Goal: Task Accomplishment & Management: Use online tool/utility

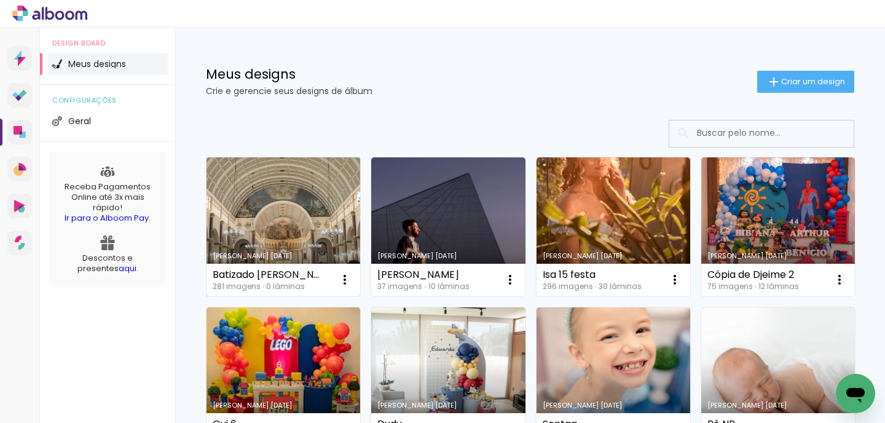
click at [272, 214] on link "Criado em [DATE]" at bounding box center [283, 226] width 154 height 139
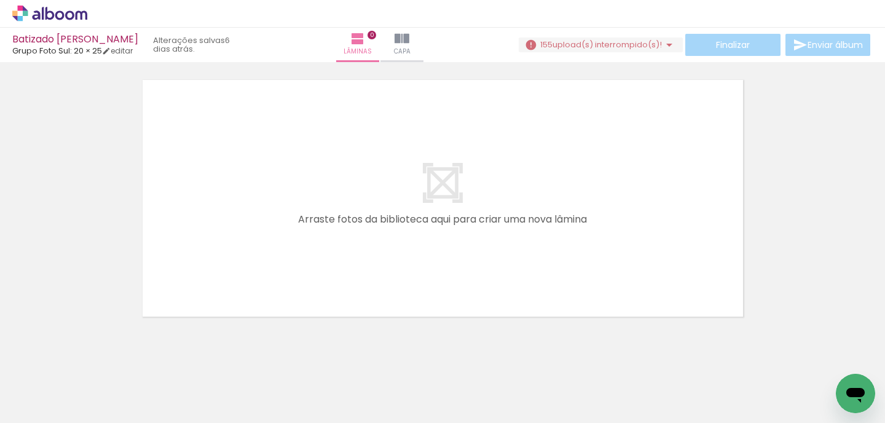
scroll to position [39, 0]
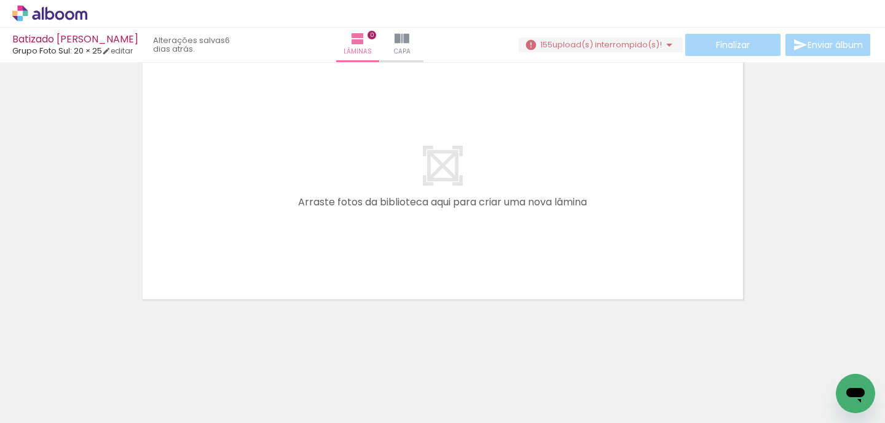
click at [396, 398] on div at bounding box center [398, 381] width 41 height 61
drag, startPoint x: 396, startPoint y: 399, endPoint x: 388, endPoint y: 247, distance: 152.0
click at [388, 248] on quentale-workspace at bounding box center [442, 211] width 885 height 423
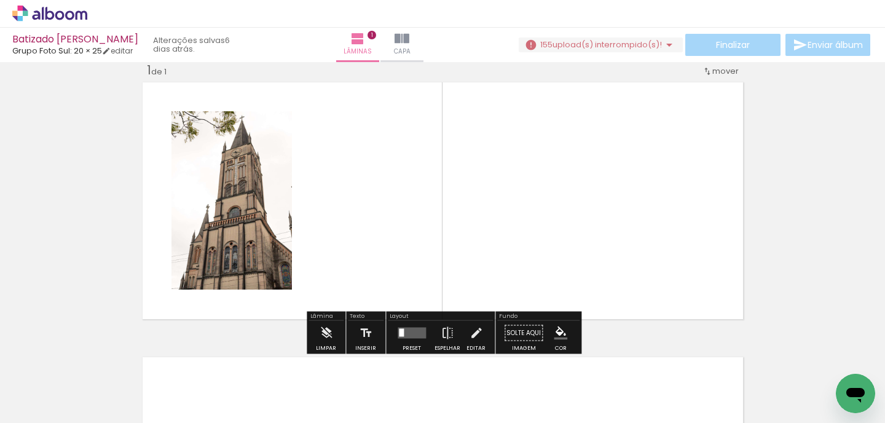
scroll to position [15, 0]
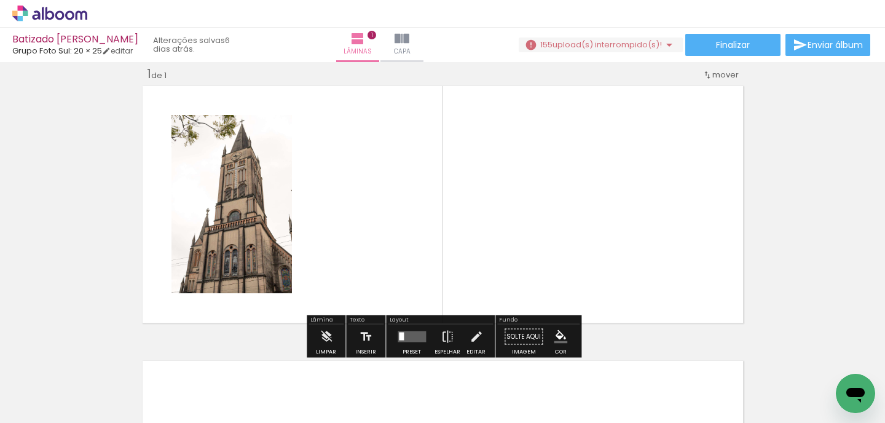
click at [463, 364] on div at bounding box center [467, 381] width 41 height 61
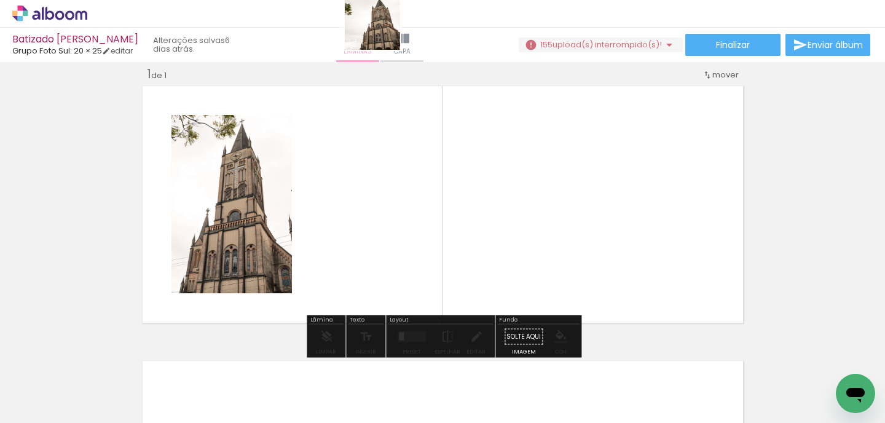
drag, startPoint x: 463, startPoint y: 364, endPoint x: 382, endPoint y: 31, distance: 343.0
click at [382, 31] on quentale-workspace at bounding box center [442, 211] width 885 height 423
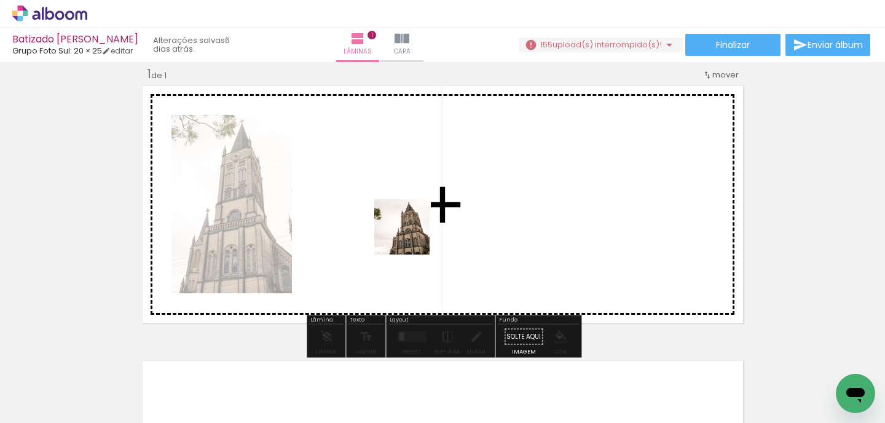
click at [404, 222] on quentale-workspace at bounding box center [442, 211] width 885 height 423
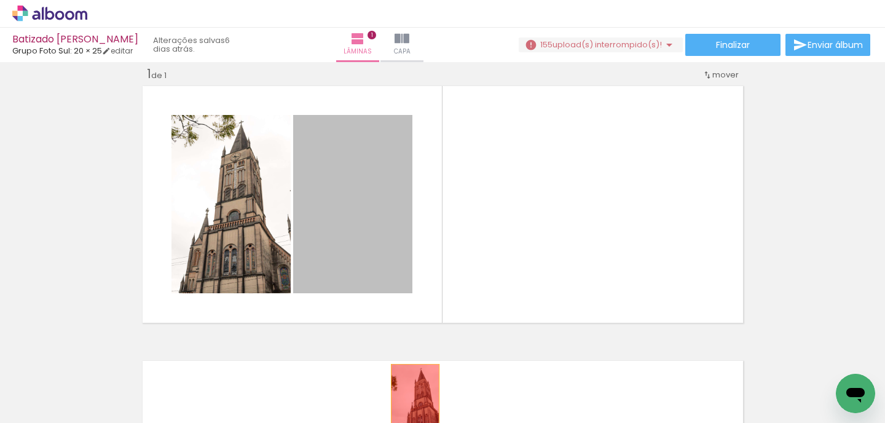
drag, startPoint x: 388, startPoint y: 211, endPoint x: 414, endPoint y: 398, distance: 188.7
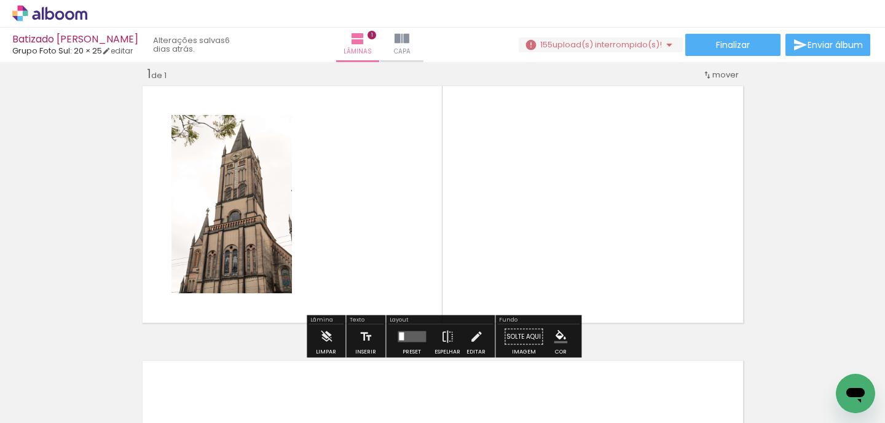
click at [58, 385] on input "Todas as fotos" at bounding box center [34, 385] width 47 height 10
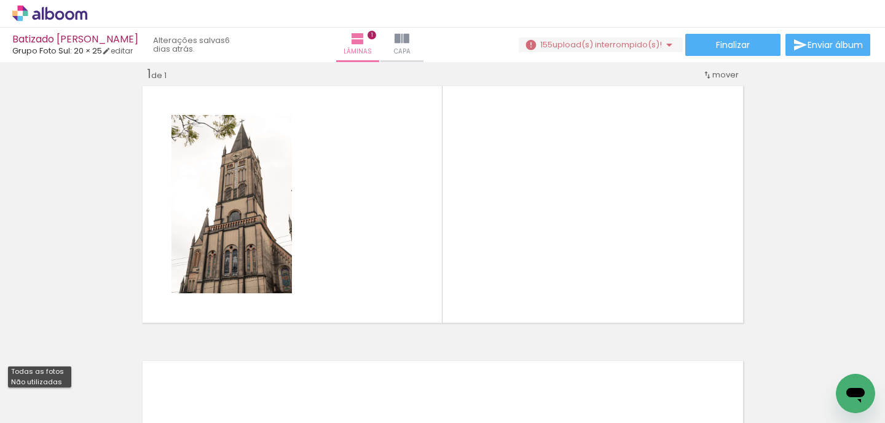
click at [0, 0] on slot "Não utilizadas" at bounding box center [0, 0] width 0 height 0
type input "Não utilizadas"
drag, startPoint x: 103, startPoint y: 384, endPoint x: 385, endPoint y: 245, distance: 314.7
click at [385, 245] on quentale-workspace at bounding box center [442, 211] width 885 height 423
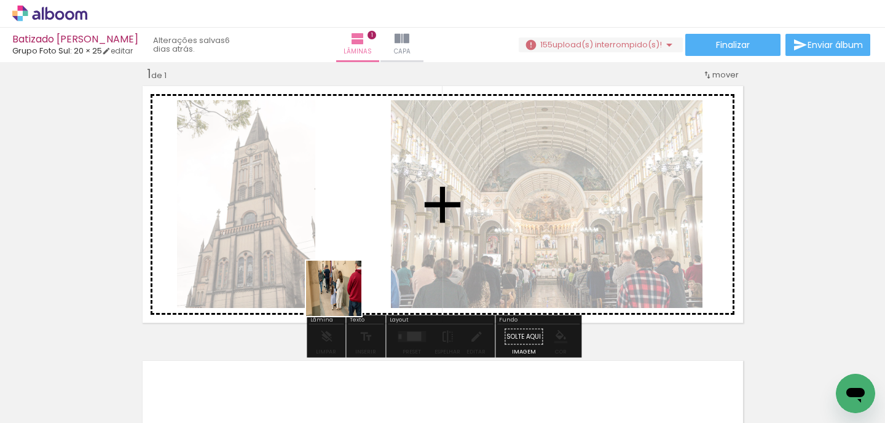
drag, startPoint x: 254, startPoint y: 397, endPoint x: 343, endPoint y: 297, distance: 133.2
click at [343, 297] on quentale-workspace at bounding box center [442, 211] width 885 height 423
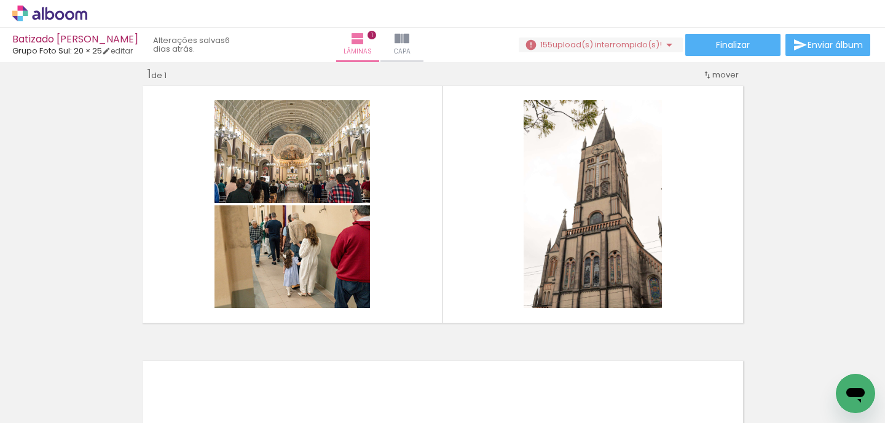
scroll to position [0, 0]
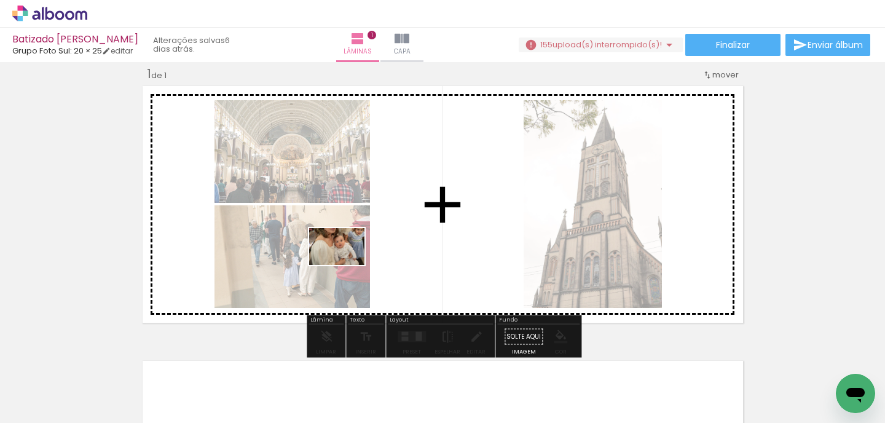
drag, startPoint x: 144, startPoint y: 392, endPoint x: 349, endPoint y: 262, distance: 242.3
click at [350, 262] on quentale-workspace at bounding box center [442, 211] width 885 height 423
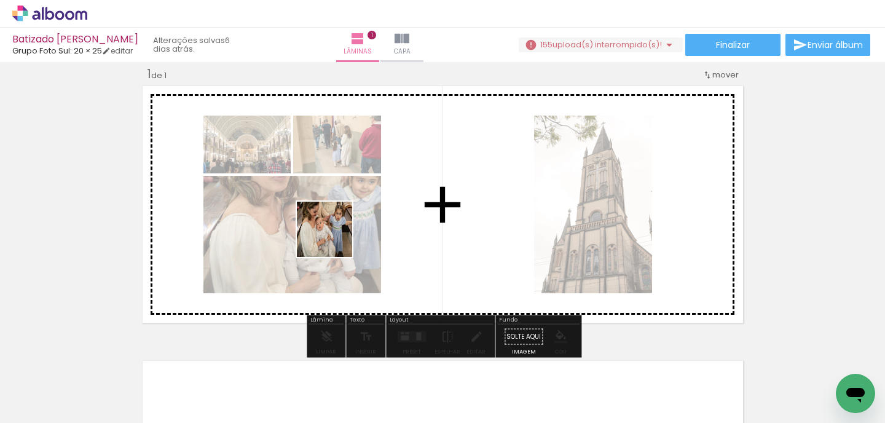
drag, startPoint x: 151, startPoint y: 385, endPoint x: 342, endPoint y: 234, distance: 243.3
click at [342, 234] on quentale-workspace at bounding box center [442, 211] width 885 height 423
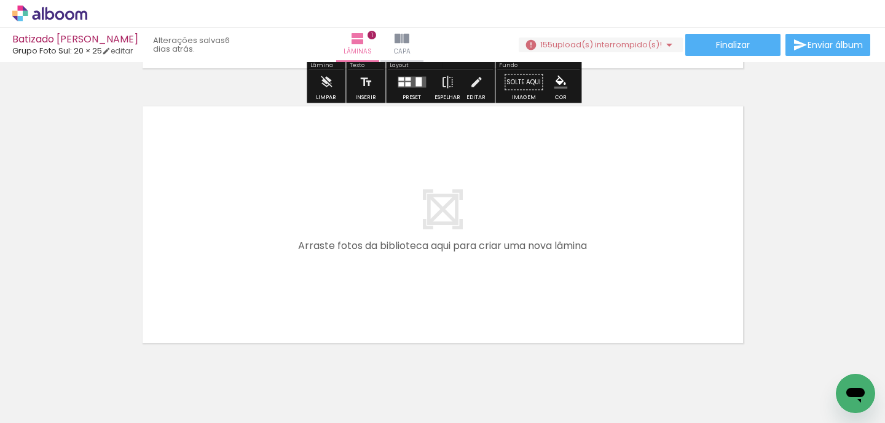
scroll to position [270, 0]
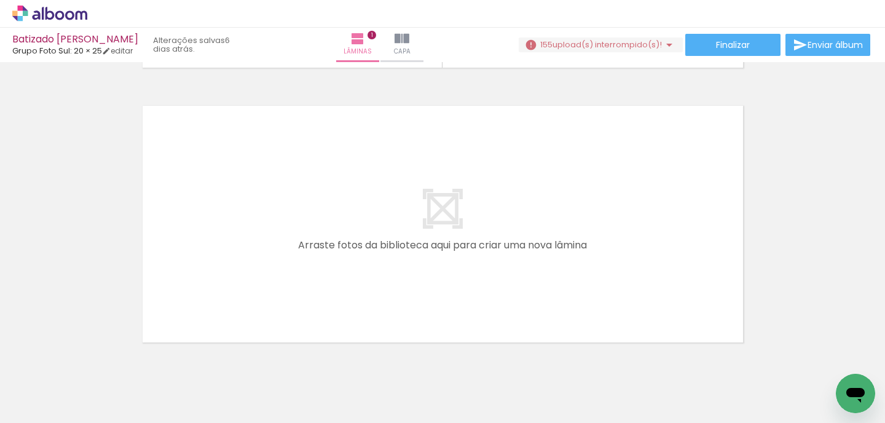
drag, startPoint x: 476, startPoint y: 397, endPoint x: 466, endPoint y: 285, distance: 112.9
click at [466, 285] on quentale-workspace at bounding box center [442, 211] width 885 height 423
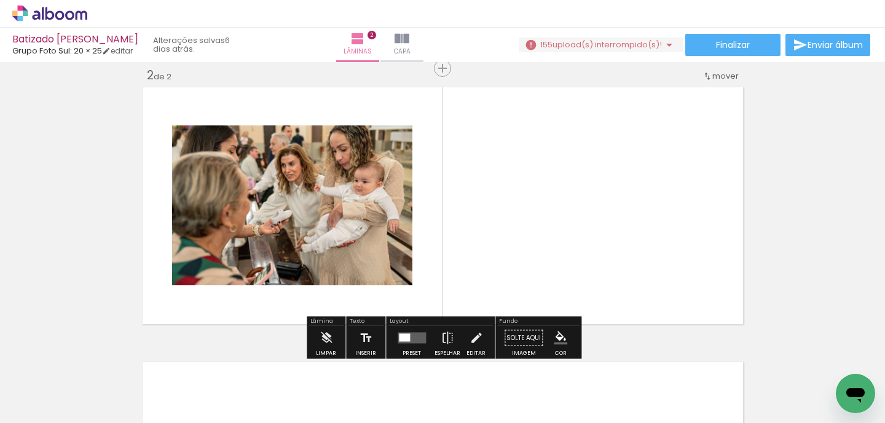
scroll to position [290, 0]
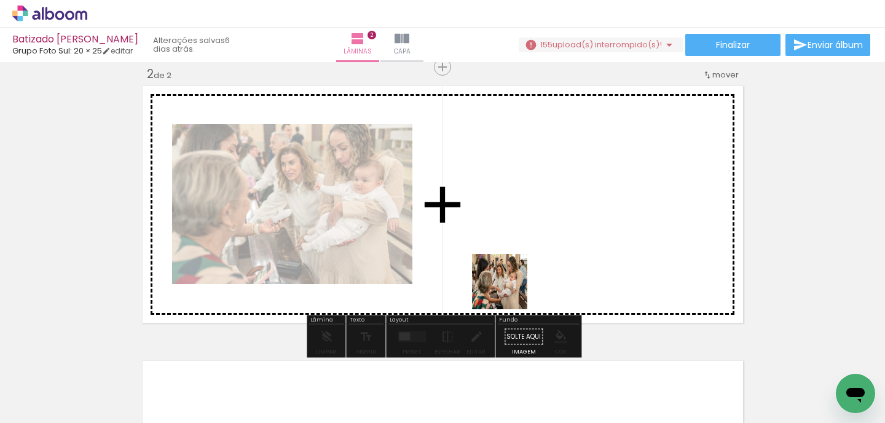
click at [509, 290] on quentale-workspace at bounding box center [442, 211] width 885 height 423
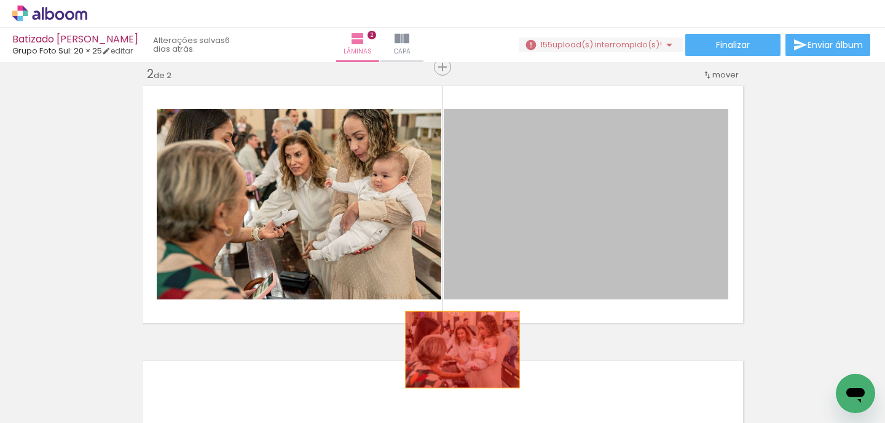
drag, startPoint x: 537, startPoint y: 245, endPoint x: 438, endPoint y: 374, distance: 163.1
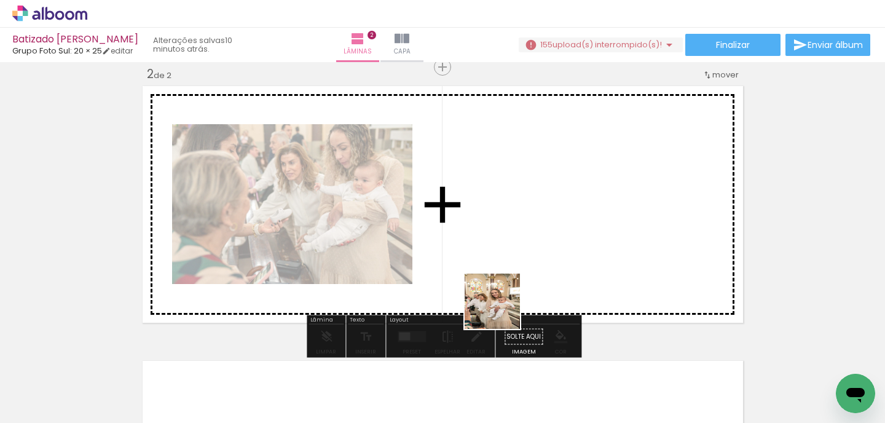
drag, startPoint x: 397, startPoint y: 383, endPoint x: 521, endPoint y: 285, distance: 158.4
click at [521, 285] on quentale-workspace at bounding box center [442, 211] width 885 height 423
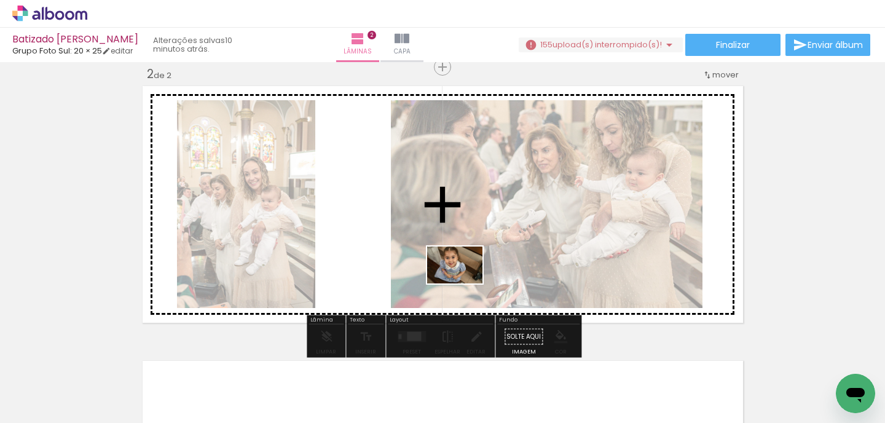
drag, startPoint x: 468, startPoint y: 389, endPoint x: 464, endPoint y: 283, distance: 105.8
click at [464, 283] on quentale-workspace at bounding box center [442, 211] width 885 height 423
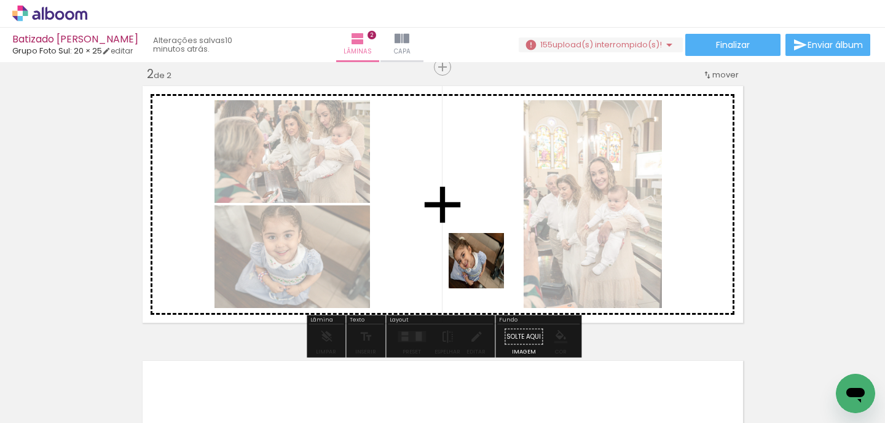
drag, startPoint x: 486, startPoint y: 380, endPoint x: 486, endPoint y: 265, distance: 115.5
click at [486, 265] on quentale-workspace at bounding box center [442, 211] width 885 height 423
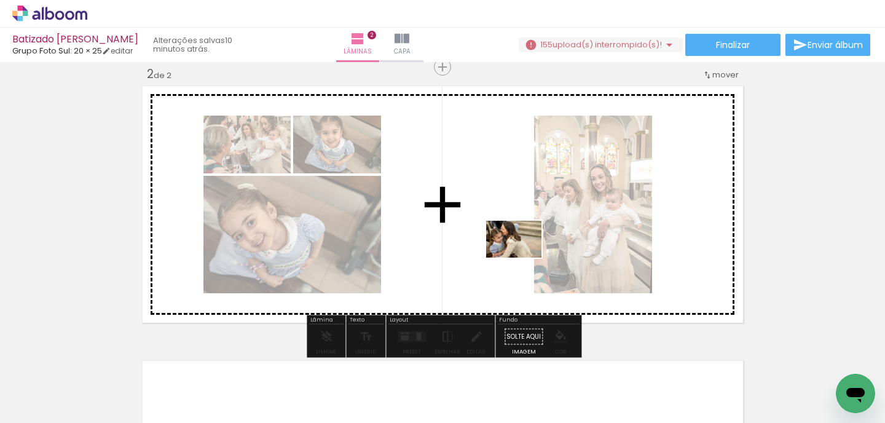
drag, startPoint x: 549, startPoint y: 393, endPoint x: 523, endPoint y: 258, distance: 138.2
click at [523, 258] on quentale-workspace at bounding box center [442, 211] width 885 height 423
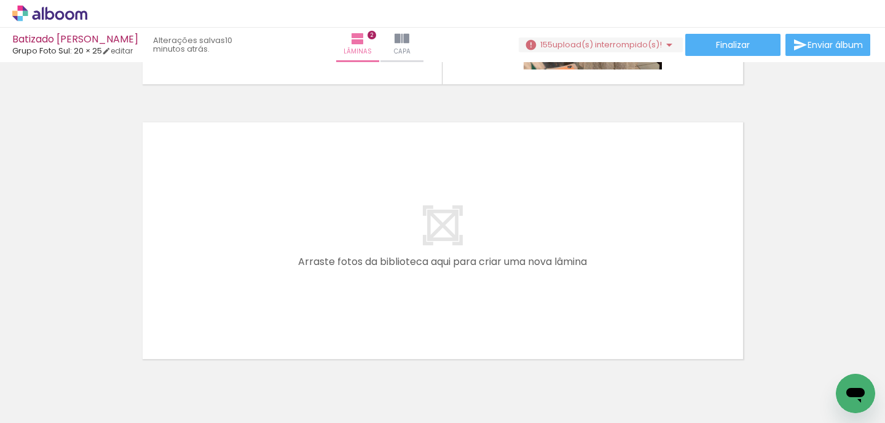
scroll to position [0, 430]
click at [516, 280] on quentale-workspace at bounding box center [442, 211] width 885 height 423
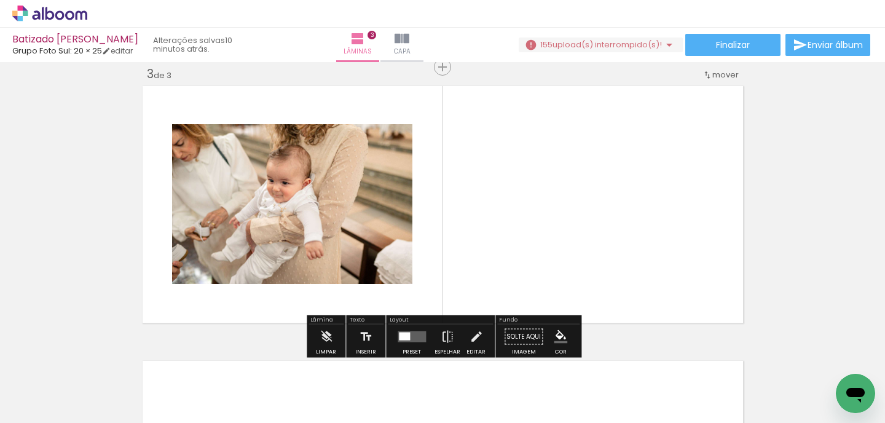
scroll to position [565, 0]
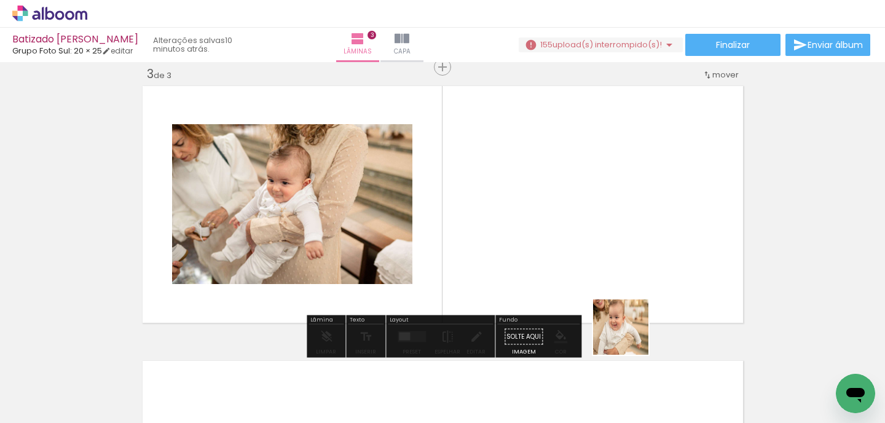
drag, startPoint x: 653, startPoint y: 395, endPoint x: 615, endPoint y: 286, distance: 115.1
click at [615, 286] on quentale-workspace at bounding box center [442, 211] width 885 height 423
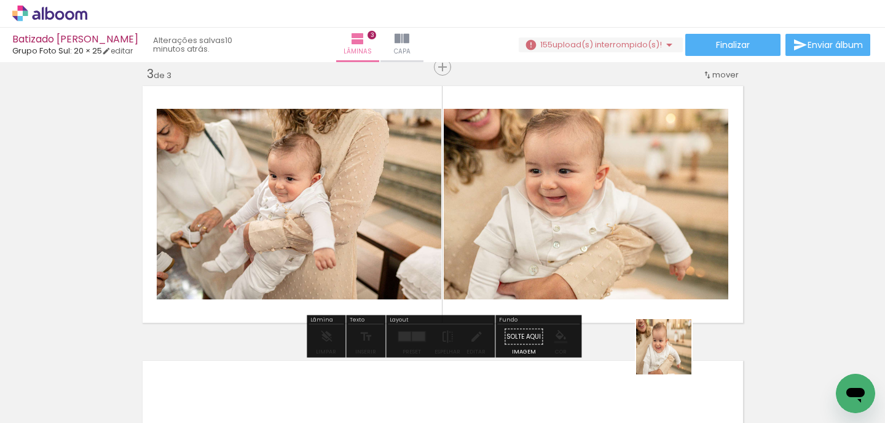
drag, startPoint x: 677, startPoint y: 390, endPoint x: 653, endPoint y: 235, distance: 156.6
click at [653, 235] on quentale-workspace at bounding box center [442, 211] width 885 height 423
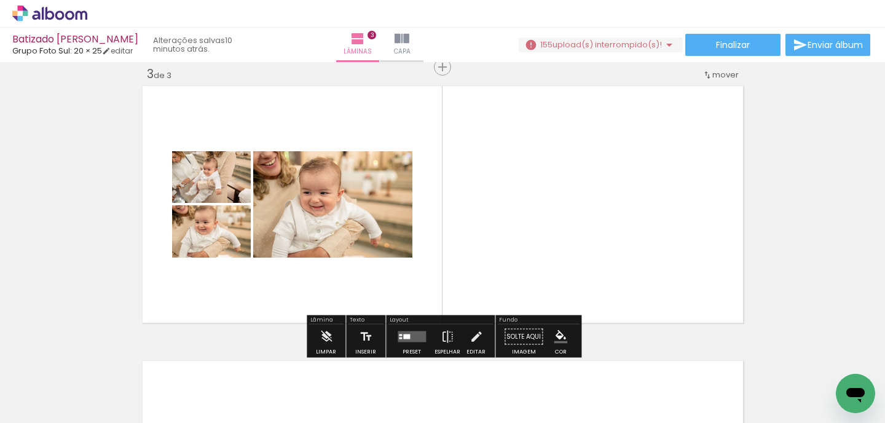
drag, startPoint x: 580, startPoint y: 392, endPoint x: 573, endPoint y: 248, distance: 144.0
click at [573, 248] on quentale-workspace at bounding box center [442, 211] width 885 height 423
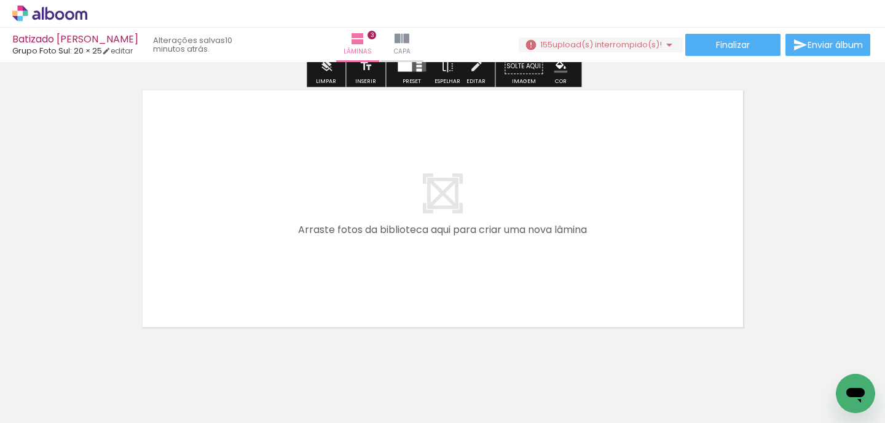
scroll to position [852, 0]
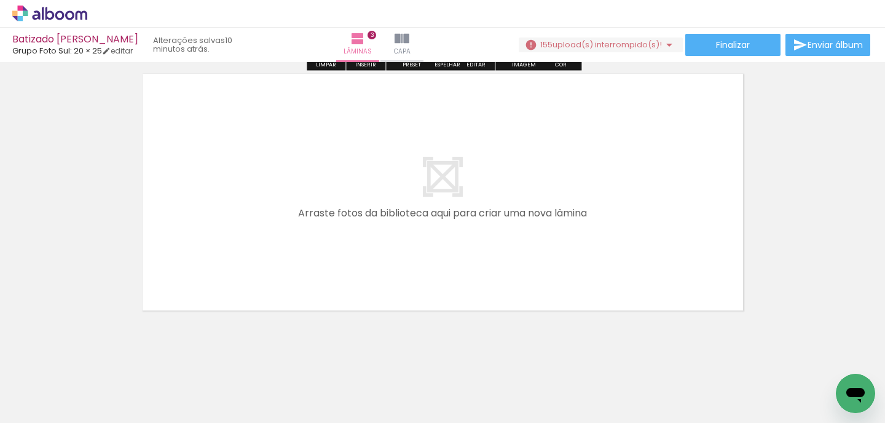
click at [666, 393] on div at bounding box center [657, 381] width 61 height 41
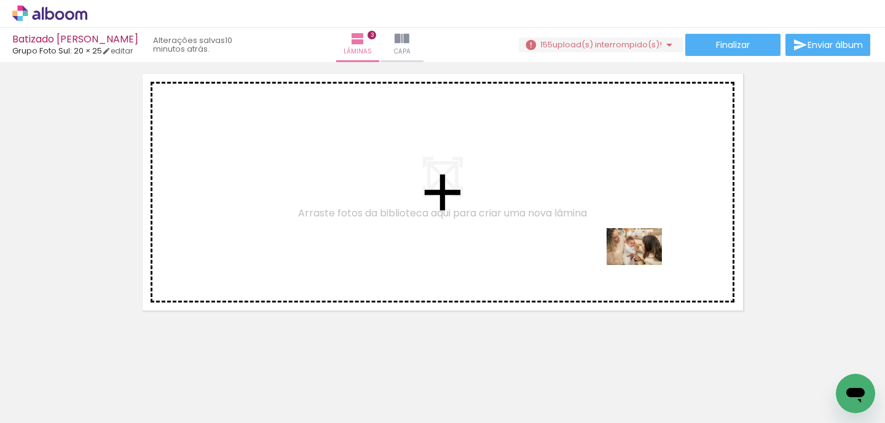
drag, startPoint x: 726, startPoint y: 396, endPoint x: 638, endPoint y: 254, distance: 166.4
click at [638, 254] on quentale-workspace at bounding box center [442, 211] width 885 height 423
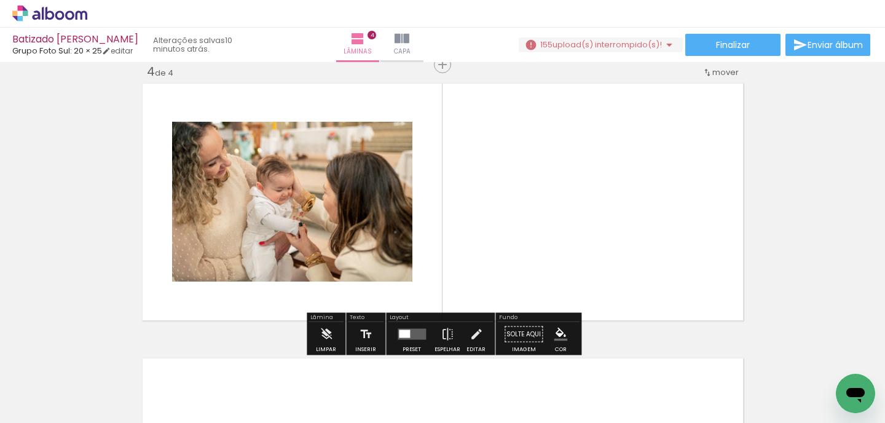
scroll to position [839, 0]
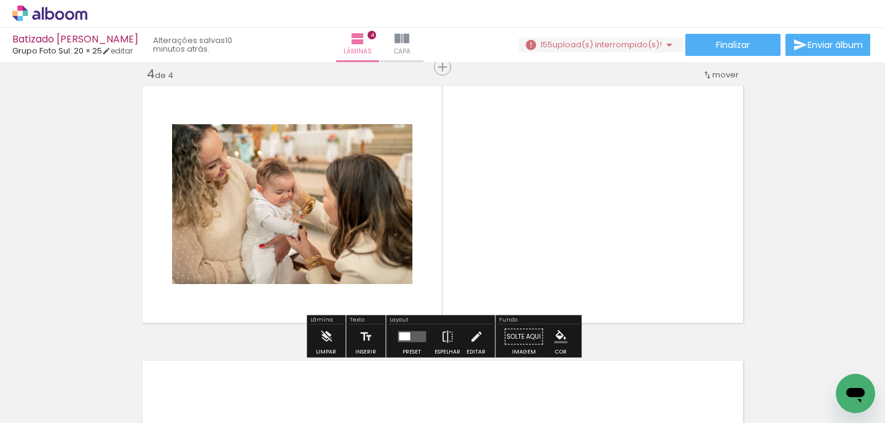
click at [676, 271] on quentale-workspace at bounding box center [442, 211] width 885 height 423
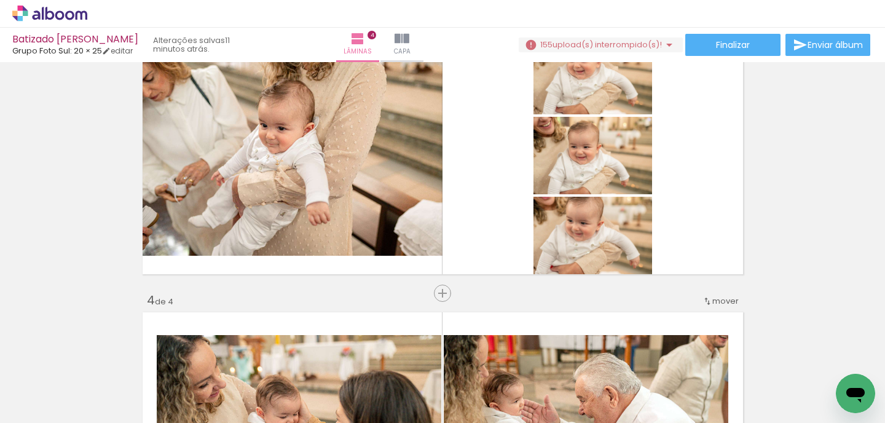
scroll to position [603, 0]
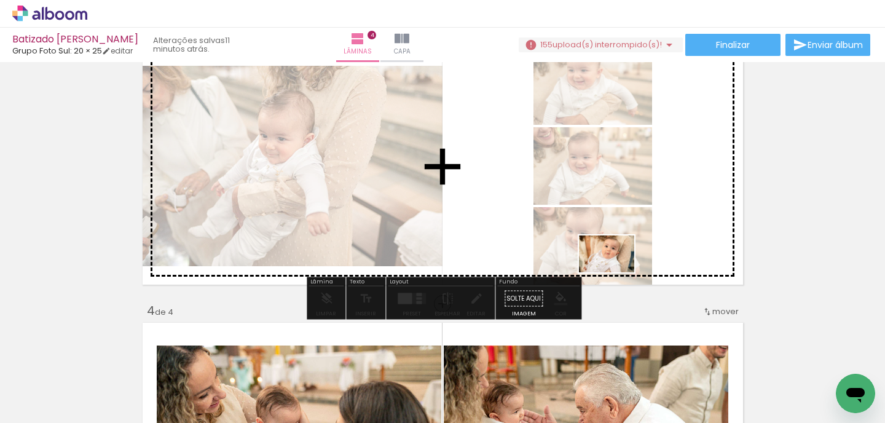
drag, startPoint x: 599, startPoint y: 388, endPoint x: 614, endPoint y: 260, distance: 128.7
click at [614, 260] on quentale-workspace at bounding box center [442, 211] width 885 height 423
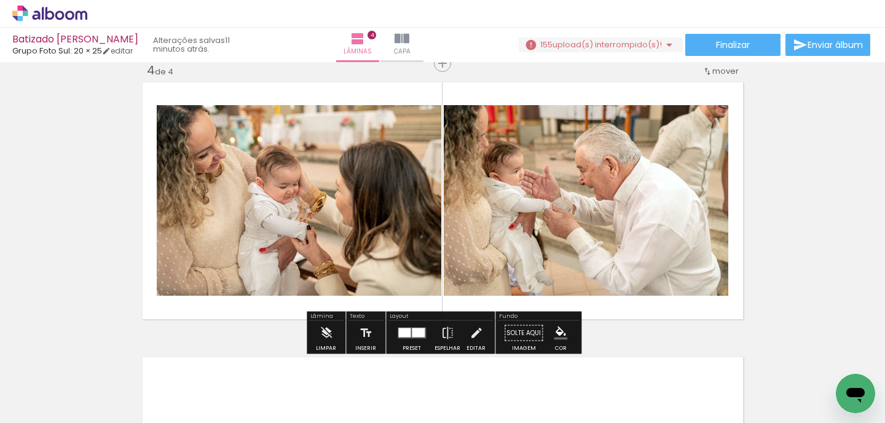
scroll to position [851, 0]
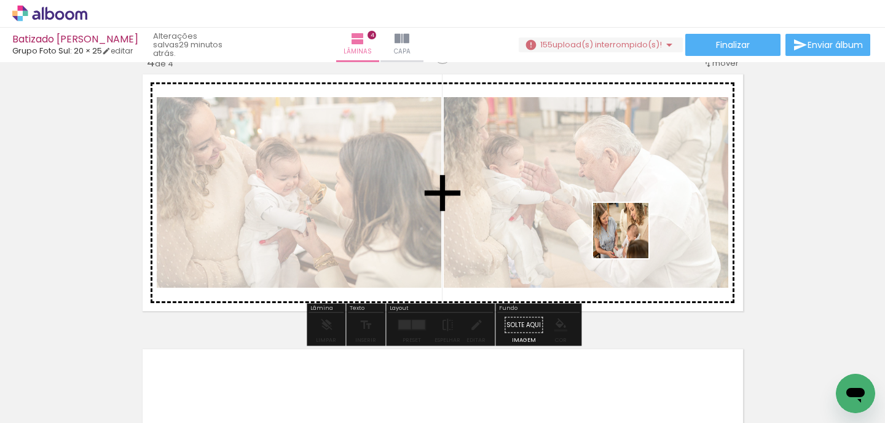
drag, startPoint x: 617, startPoint y: 387, endPoint x: 630, endPoint y: 229, distance: 158.5
click at [630, 229] on quentale-workspace at bounding box center [442, 211] width 885 height 423
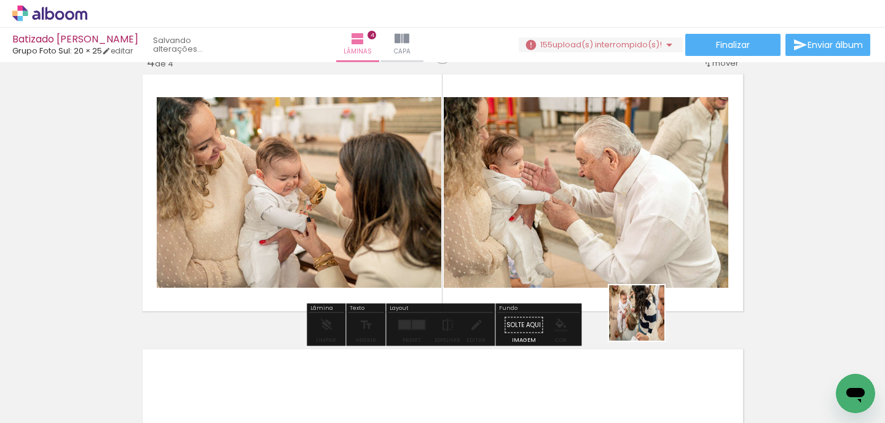
drag, startPoint x: 658, startPoint y: 391, endPoint x: 638, endPoint y: 274, distance: 119.1
click at [638, 274] on quentale-workspace at bounding box center [442, 211] width 885 height 423
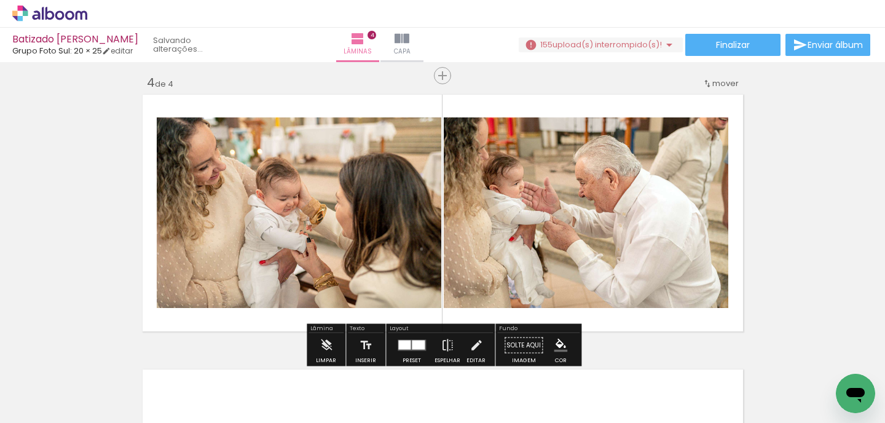
scroll to position [832, 0]
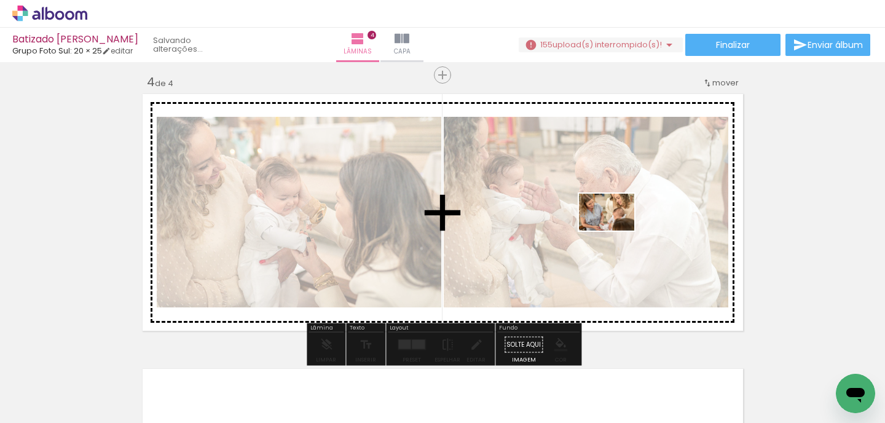
drag, startPoint x: 618, startPoint y: 383, endPoint x: 616, endPoint y: 230, distance: 153.0
click at [616, 230] on quentale-workspace at bounding box center [442, 211] width 885 height 423
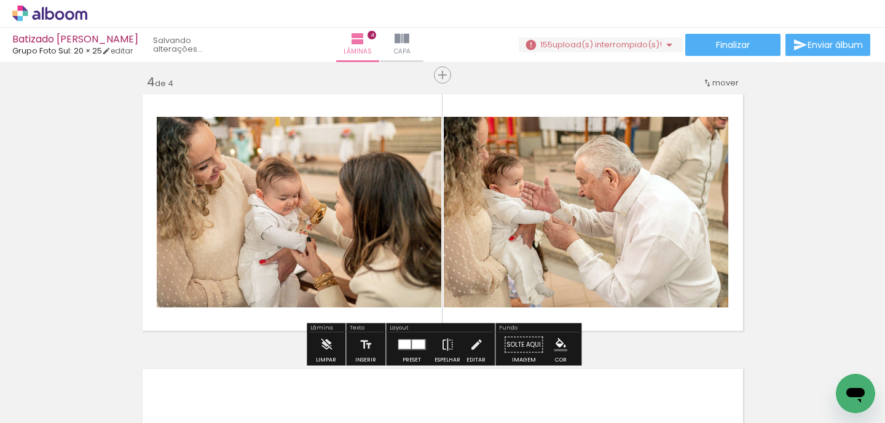
scroll to position [0, 1080]
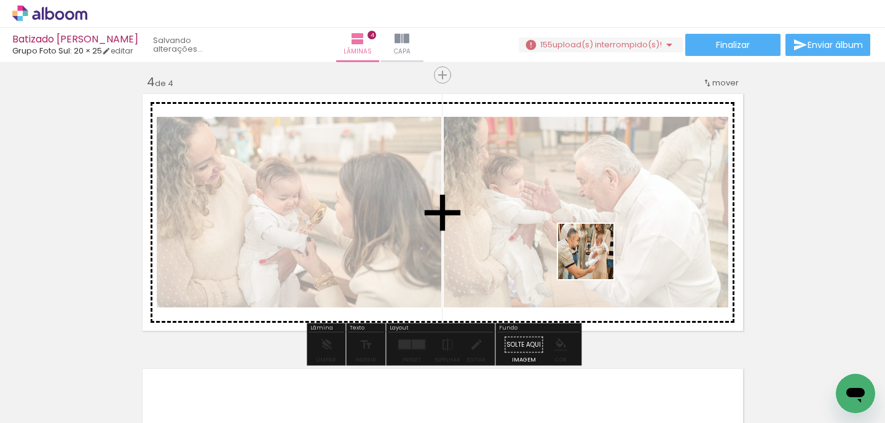
drag, startPoint x: 573, startPoint y: 380, endPoint x: 596, endPoint y: 256, distance: 126.1
click at [596, 256] on quentale-workspace at bounding box center [442, 211] width 885 height 423
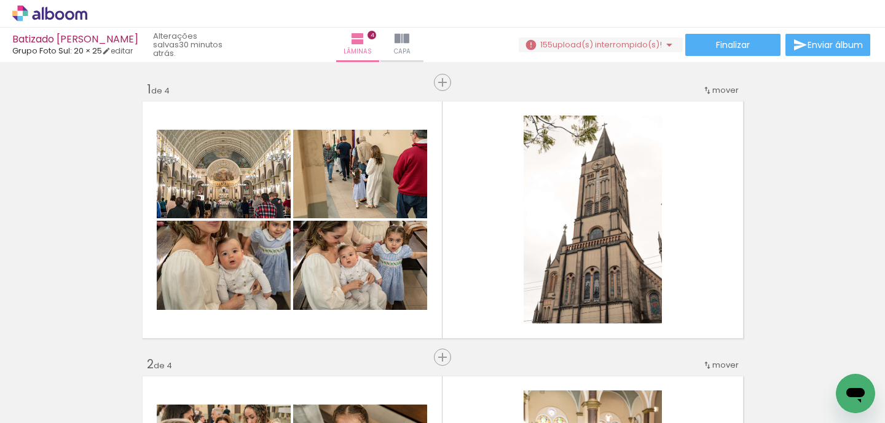
click at [50, 385] on input "Todas as fotos" at bounding box center [34, 385] width 47 height 10
click at [0, 0] on slot "Não utilizadas" at bounding box center [0, 0] width 0 height 0
type input "Não utilizadas"
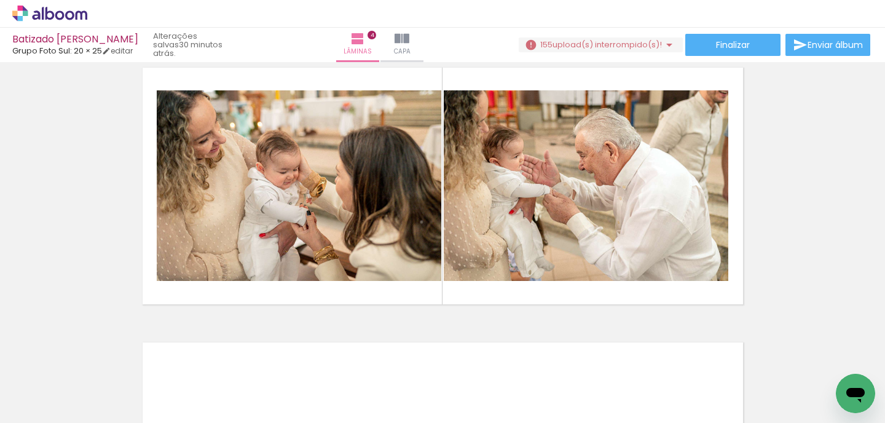
scroll to position [0, 916]
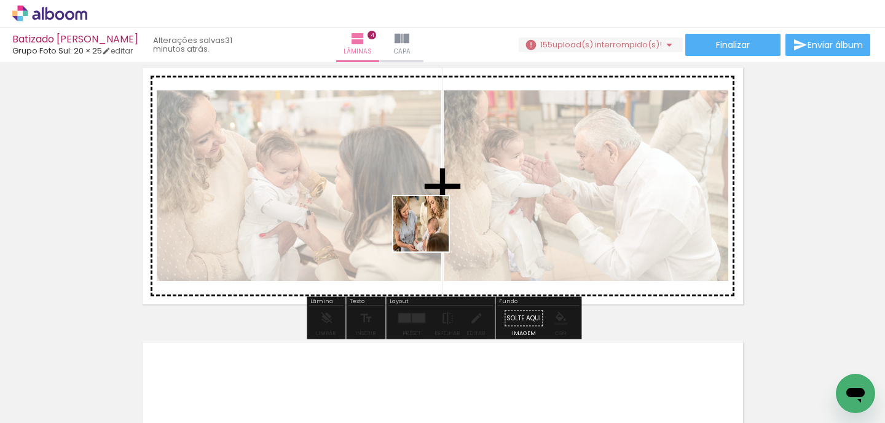
drag, startPoint x: 399, startPoint y: 389, endPoint x: 431, endPoint y: 231, distance: 161.0
click at [431, 231] on quentale-workspace at bounding box center [442, 211] width 885 height 423
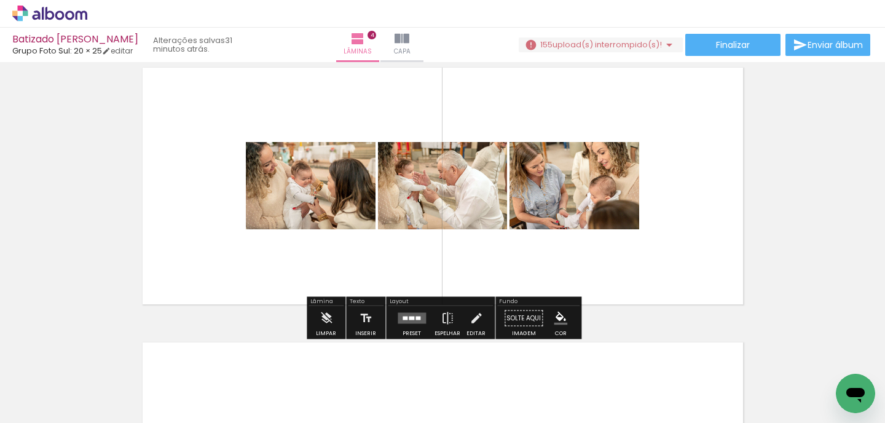
click at [460, 387] on div at bounding box center [445, 381] width 61 height 41
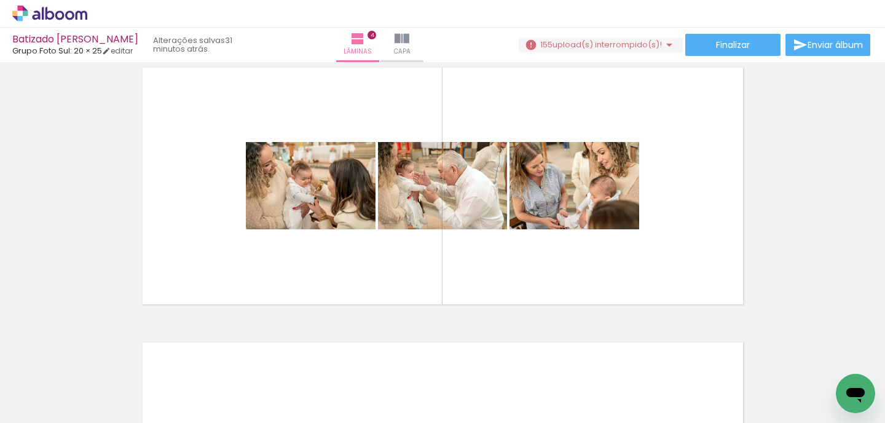
click at [411, 390] on quentale-thumb at bounding box center [376, 381] width 69 height 71
drag, startPoint x: 398, startPoint y: 390, endPoint x: 469, endPoint y: 210, distance: 192.9
click at [469, 210] on quentale-workspace at bounding box center [442, 211] width 885 height 423
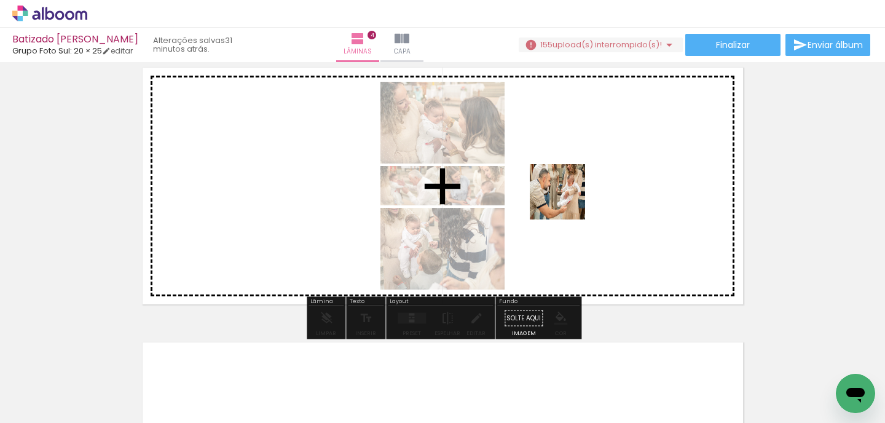
drag, startPoint x: 583, startPoint y: 395, endPoint x: 567, endPoint y: 201, distance: 194.9
click at [567, 201] on quentale-workspace at bounding box center [442, 211] width 885 height 423
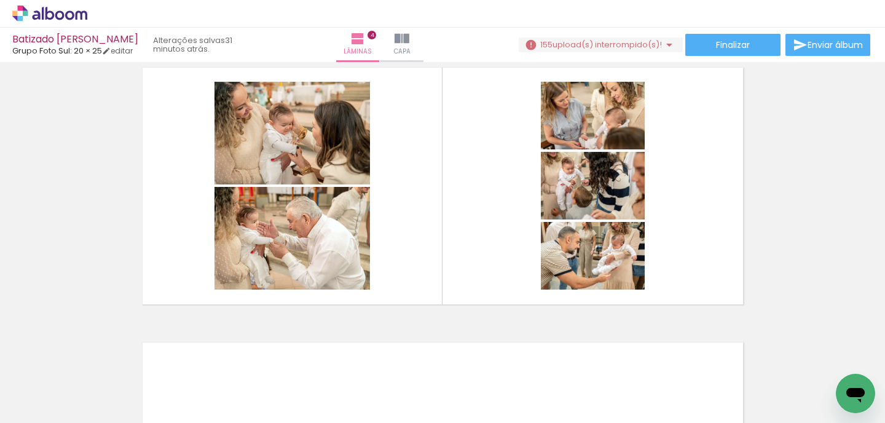
click at [631, 391] on div at bounding box center [652, 381] width 61 height 41
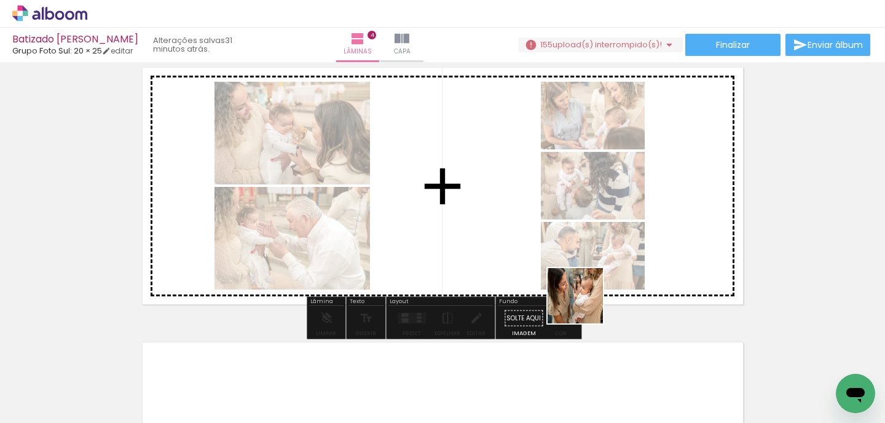
drag, startPoint x: 607, startPoint y: 393, endPoint x: 573, endPoint y: 270, distance: 127.5
click at [573, 270] on quentale-workspace at bounding box center [442, 211] width 885 height 423
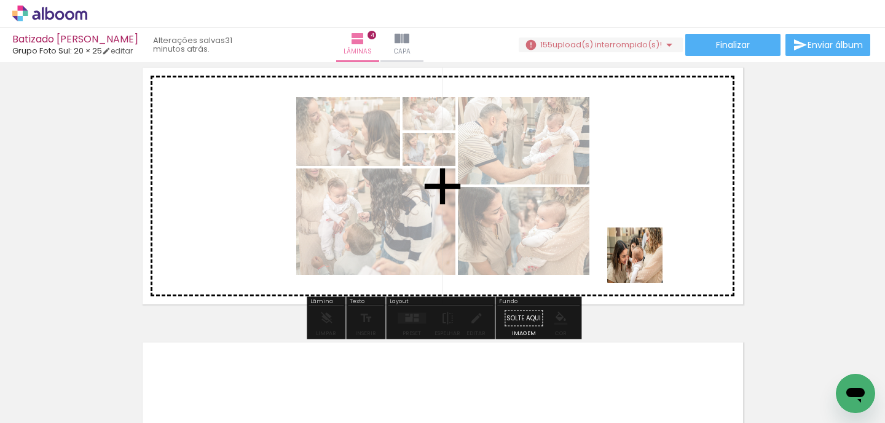
drag, startPoint x: 674, startPoint y: 395, endPoint x: 642, endPoint y: 259, distance: 140.3
click at [642, 259] on quentale-workspace at bounding box center [442, 211] width 885 height 423
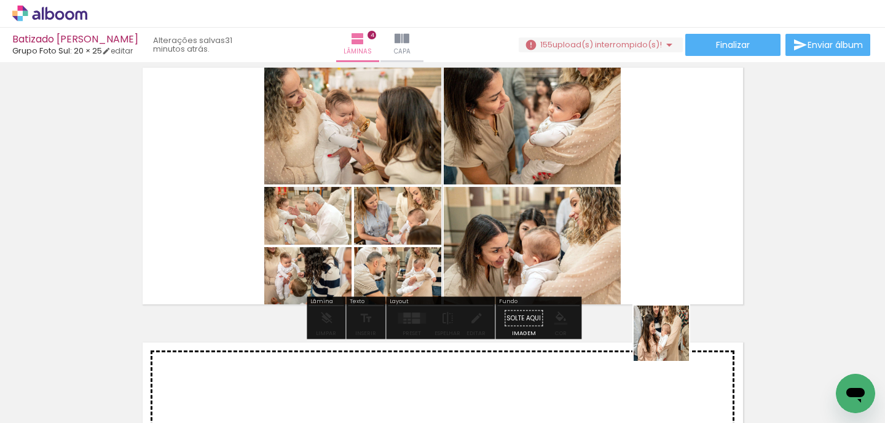
drag, startPoint x: 677, startPoint y: 385, endPoint x: 664, endPoint y: 318, distance: 67.6
click at [664, 318] on quentale-workspace at bounding box center [442, 211] width 885 height 423
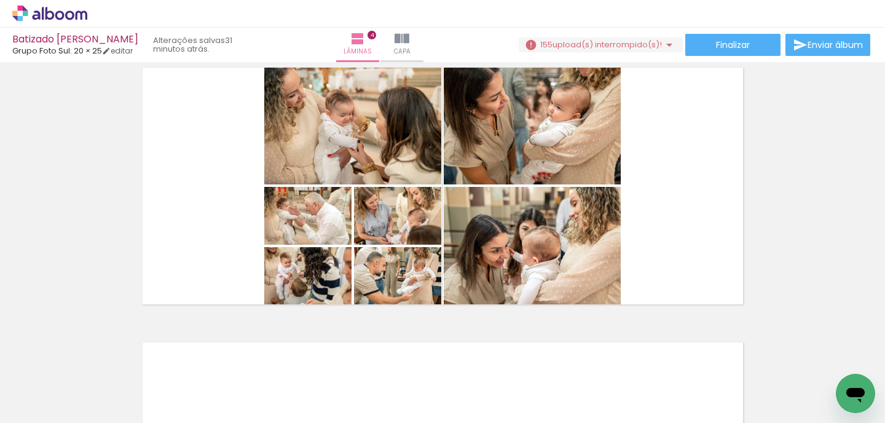
click at [656, 400] on quentale-thumb at bounding box center [652, 381] width 69 height 71
drag, startPoint x: 656, startPoint y: 399, endPoint x: 655, endPoint y: 268, distance: 130.9
click at [655, 268] on quentale-workspace at bounding box center [442, 211] width 885 height 423
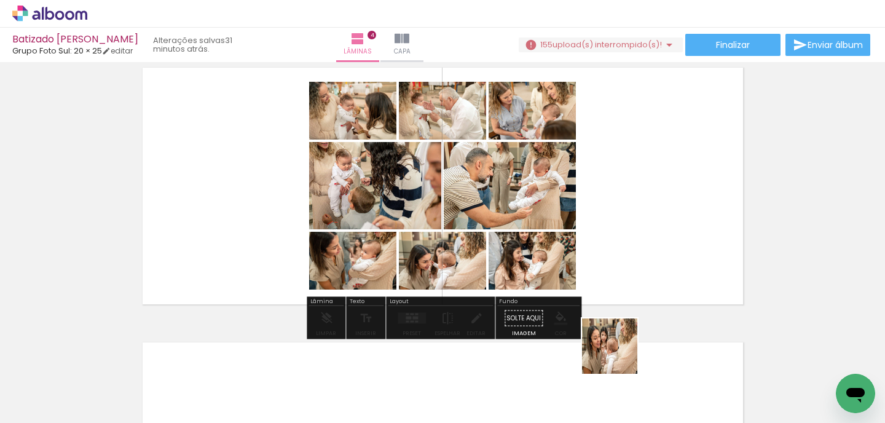
drag, startPoint x: 619, startPoint y: 392, endPoint x: 617, endPoint y: 290, distance: 102.0
click at [617, 290] on quentale-workspace at bounding box center [442, 211] width 885 height 423
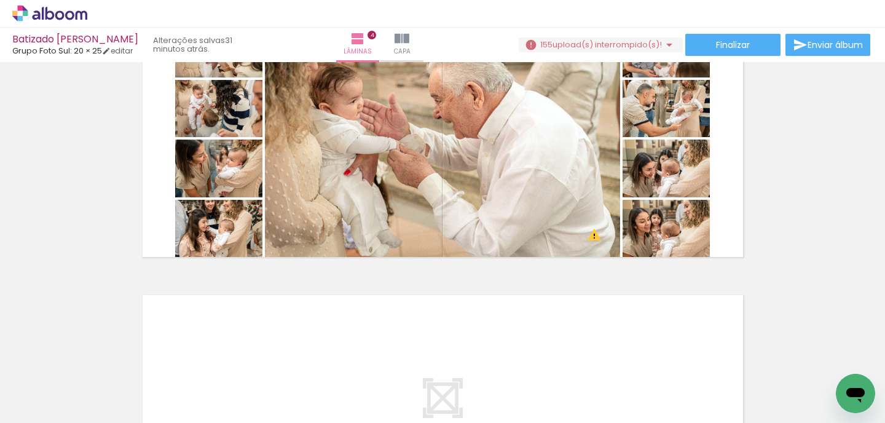
scroll to position [908, 0]
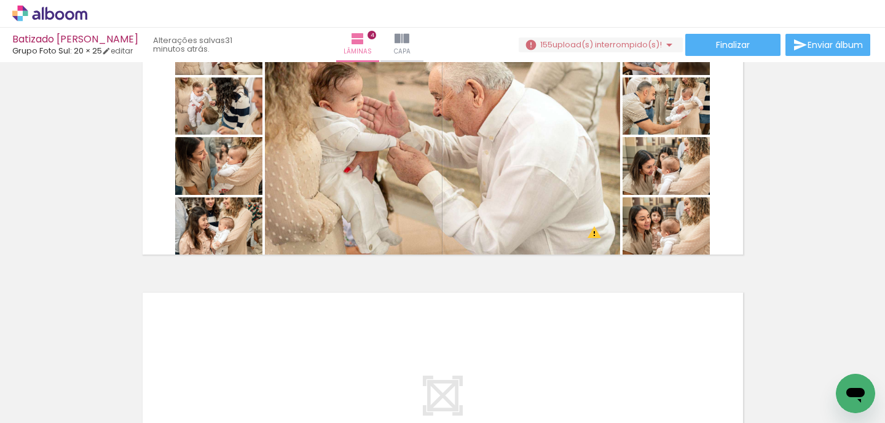
click at [600, 374] on div at bounding box center [583, 381] width 61 height 41
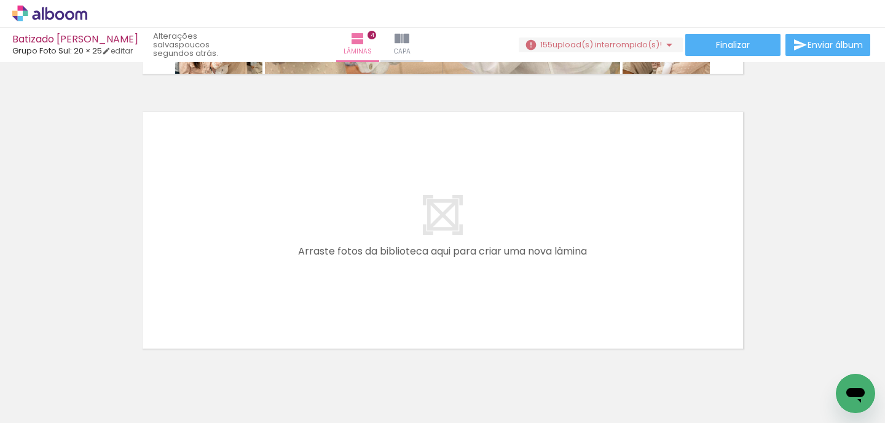
scroll to position [1106, 0]
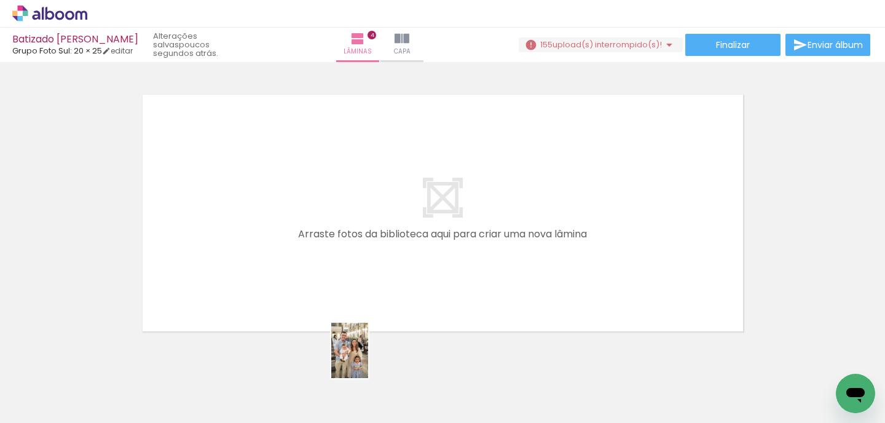
drag, startPoint x: 369, startPoint y: 392, endPoint x: 384, endPoint y: 297, distance: 96.5
click at [384, 297] on quentale-workspace at bounding box center [442, 211] width 885 height 423
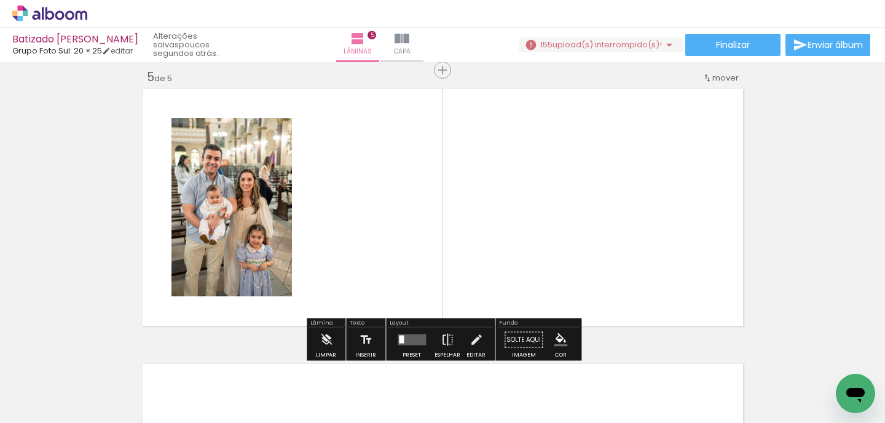
scroll to position [1114, 0]
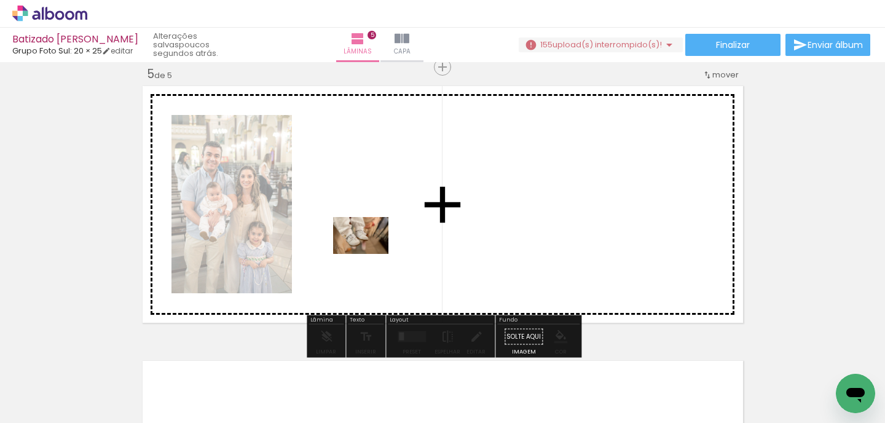
drag, startPoint x: 279, startPoint y: 376, endPoint x: 370, endPoint y: 252, distance: 153.9
click at [370, 252] on quentale-workspace at bounding box center [442, 211] width 885 height 423
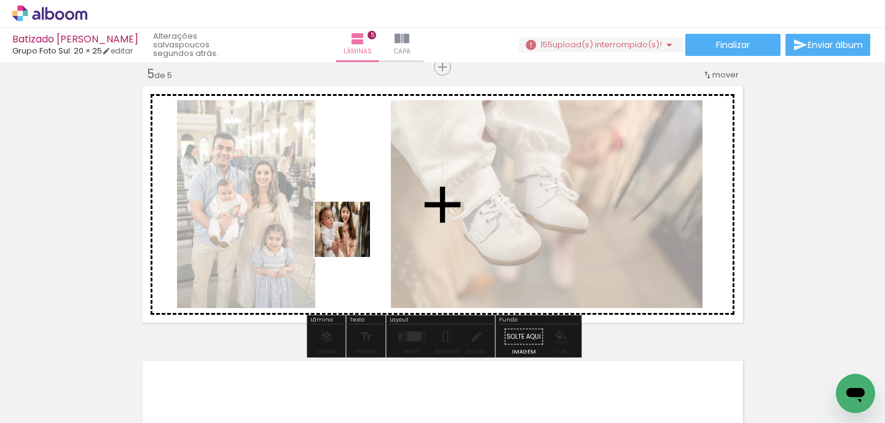
drag, startPoint x: 234, startPoint y: 387, endPoint x: 352, endPoint y: 238, distance: 189.0
click at [352, 238] on quentale-workspace at bounding box center [442, 211] width 885 height 423
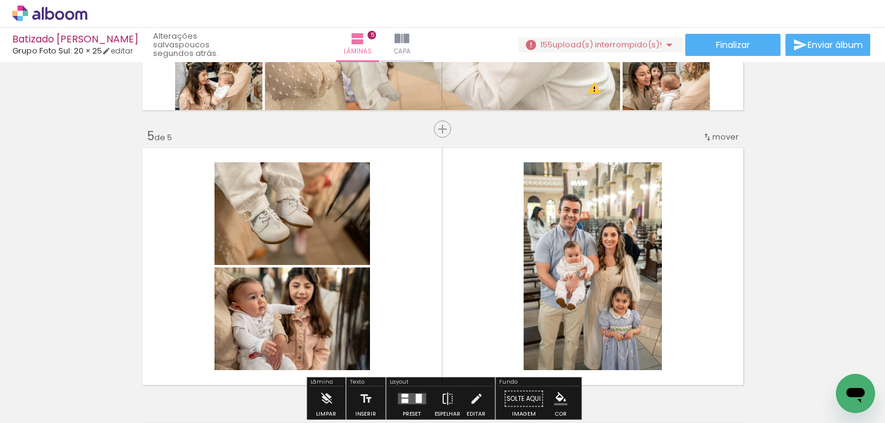
scroll to position [1050, 0]
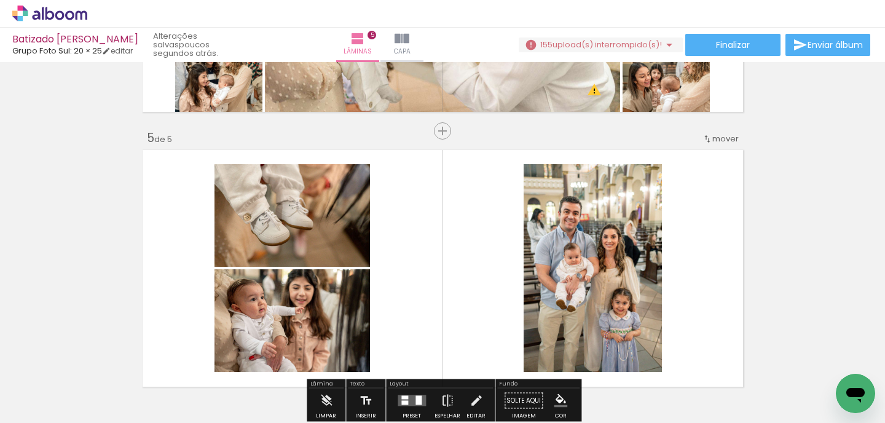
click at [339, 309] on paper-item at bounding box center [339, 311] width 22 height 9
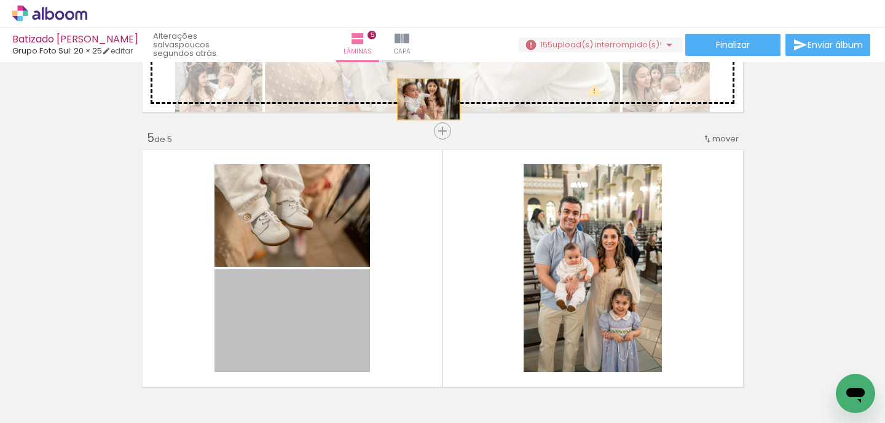
drag, startPoint x: 308, startPoint y: 310, endPoint x: 429, endPoint y: 98, distance: 244.7
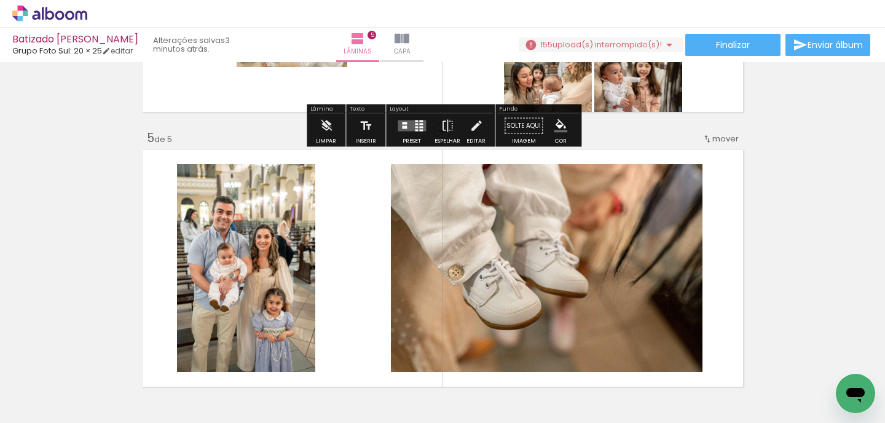
scroll to position [0, 1278]
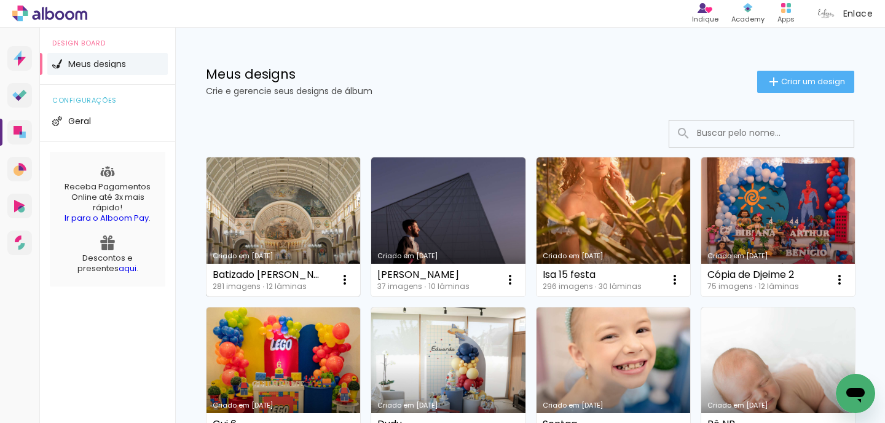
click at [351, 224] on link "Criado em [DATE]" at bounding box center [283, 226] width 154 height 139
